Goal: Check status: Check status

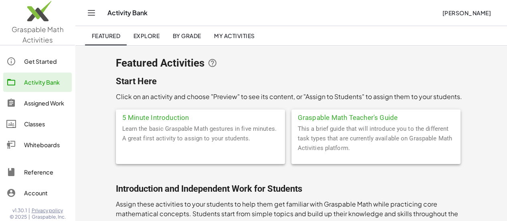
click at [37, 119] on div "Classes" at bounding box center [46, 124] width 44 height 10
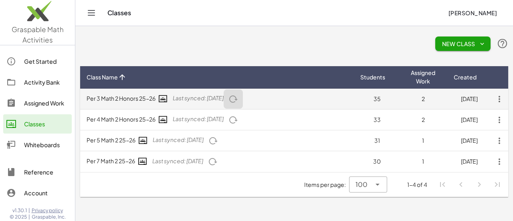
click at [238, 95] on icon "button" at bounding box center [233, 99] width 10 height 10
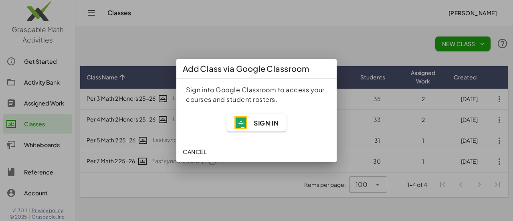
click at [262, 123] on span "Sign In" at bounding box center [266, 123] width 25 height 8
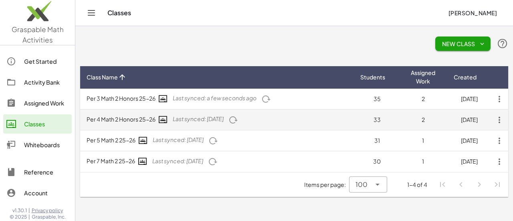
click at [238, 120] on icon "button" at bounding box center [233, 120] width 10 height 10
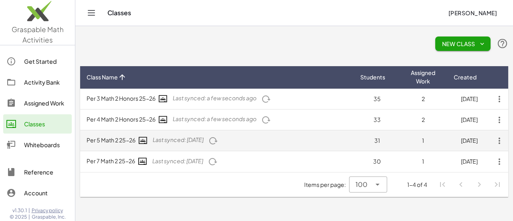
click at [218, 142] on icon "button" at bounding box center [213, 141] width 10 height 10
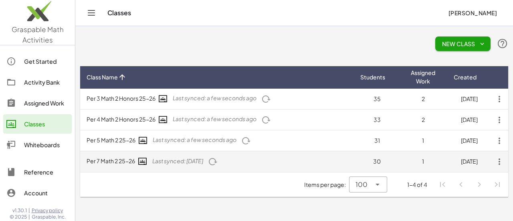
click at [218, 164] on icon "button" at bounding box center [213, 162] width 10 height 10
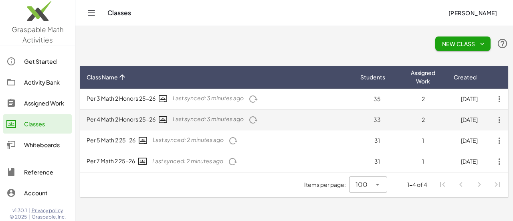
click at [191, 117] on span "Last synced: 3 minutes ago" at bounding box center [208, 118] width 71 height 7
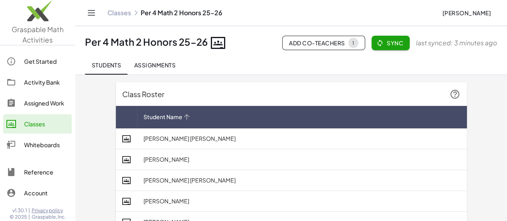
click at [145, 117] on span "Student Name" at bounding box center [162, 117] width 39 height 8
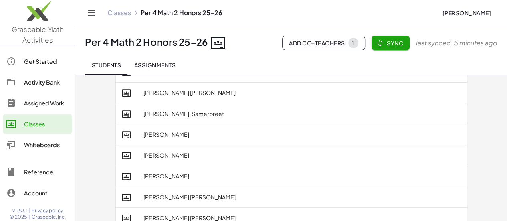
click at [406, 39] on button "Sync" at bounding box center [390, 43] width 38 height 14
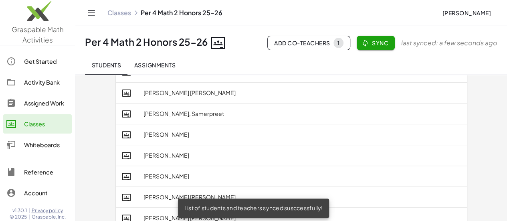
click at [39, 124] on div "Classes" at bounding box center [46, 124] width 44 height 10
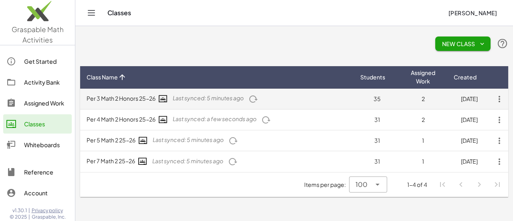
click at [187, 102] on td "Per 3 Math 2 Honors 25-26 Last synced: 5 minutes ago" at bounding box center [217, 99] width 274 height 21
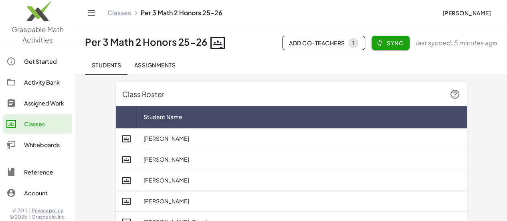
click at [47, 104] on div "Assigned Work" at bounding box center [46, 103] width 44 height 10
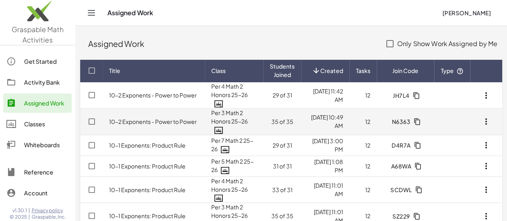
click at [161, 121] on td "10-2 Exponents - Power to Power" at bounding box center [154, 121] width 102 height 26
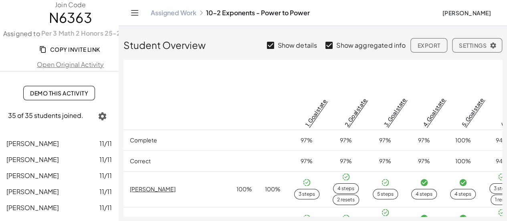
click at [173, 10] on link "Assigned Work" at bounding box center [174, 13] width 46 height 8
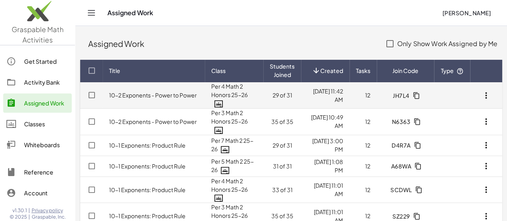
click at [169, 91] on link "10-2 Exponents - Power to Power" at bounding box center [153, 94] width 88 height 7
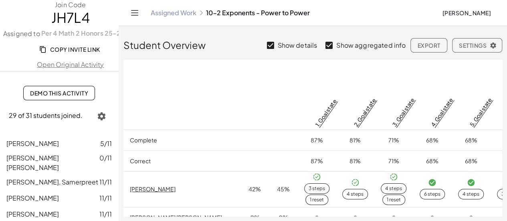
click at [179, 14] on link "Assigned Work" at bounding box center [174, 13] width 46 height 8
